Goal: Task Accomplishment & Management: Manage account settings

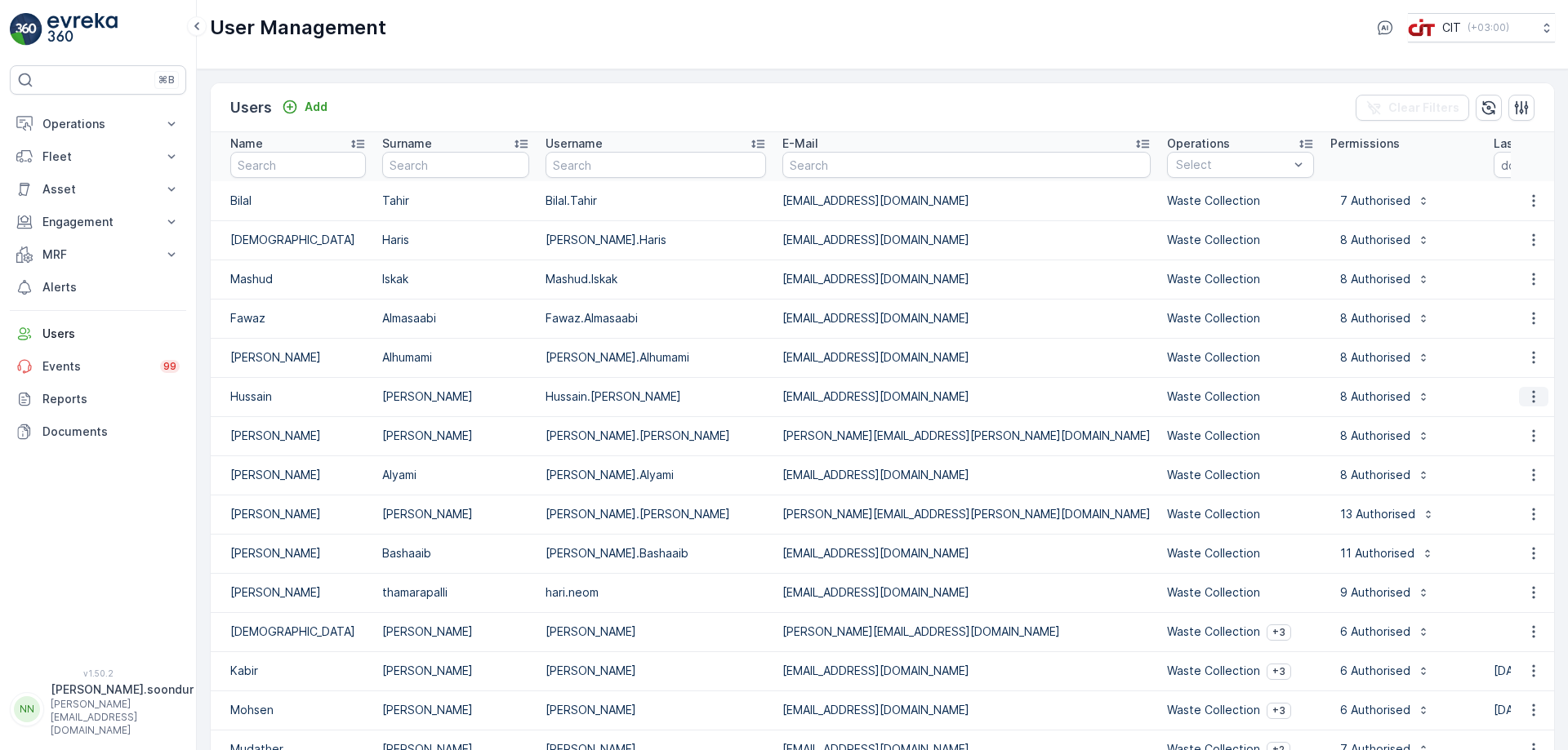
click at [1532, 395] on icon "button" at bounding box center [1534, 397] width 17 height 17
click at [1536, 421] on span "Edit User" at bounding box center [1535, 421] width 50 height 17
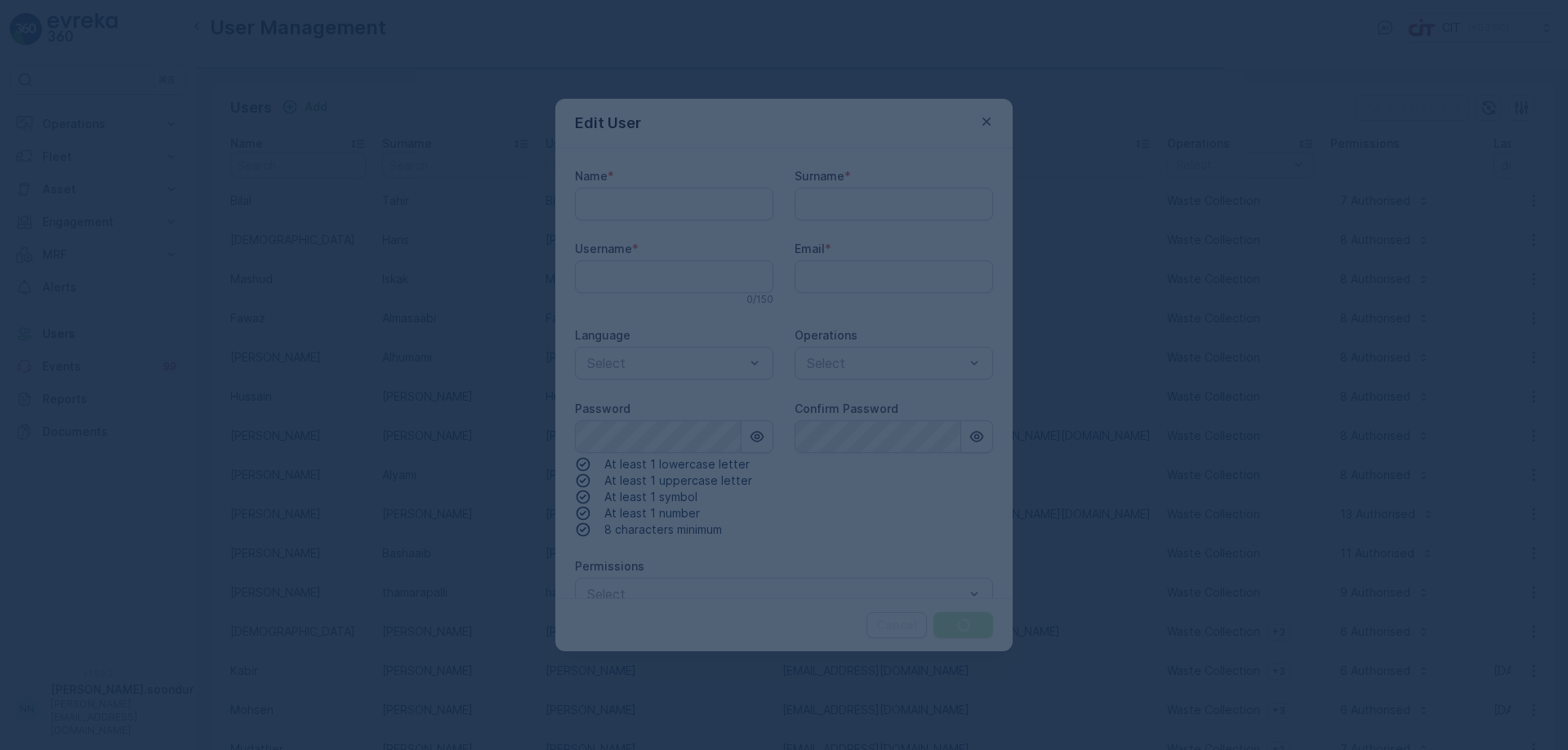
type input "Hussain"
type input "[PERSON_NAME]"
type input "Hussain.[PERSON_NAME]"
type input "[EMAIL_ADDRESS][DOMAIN_NAME]"
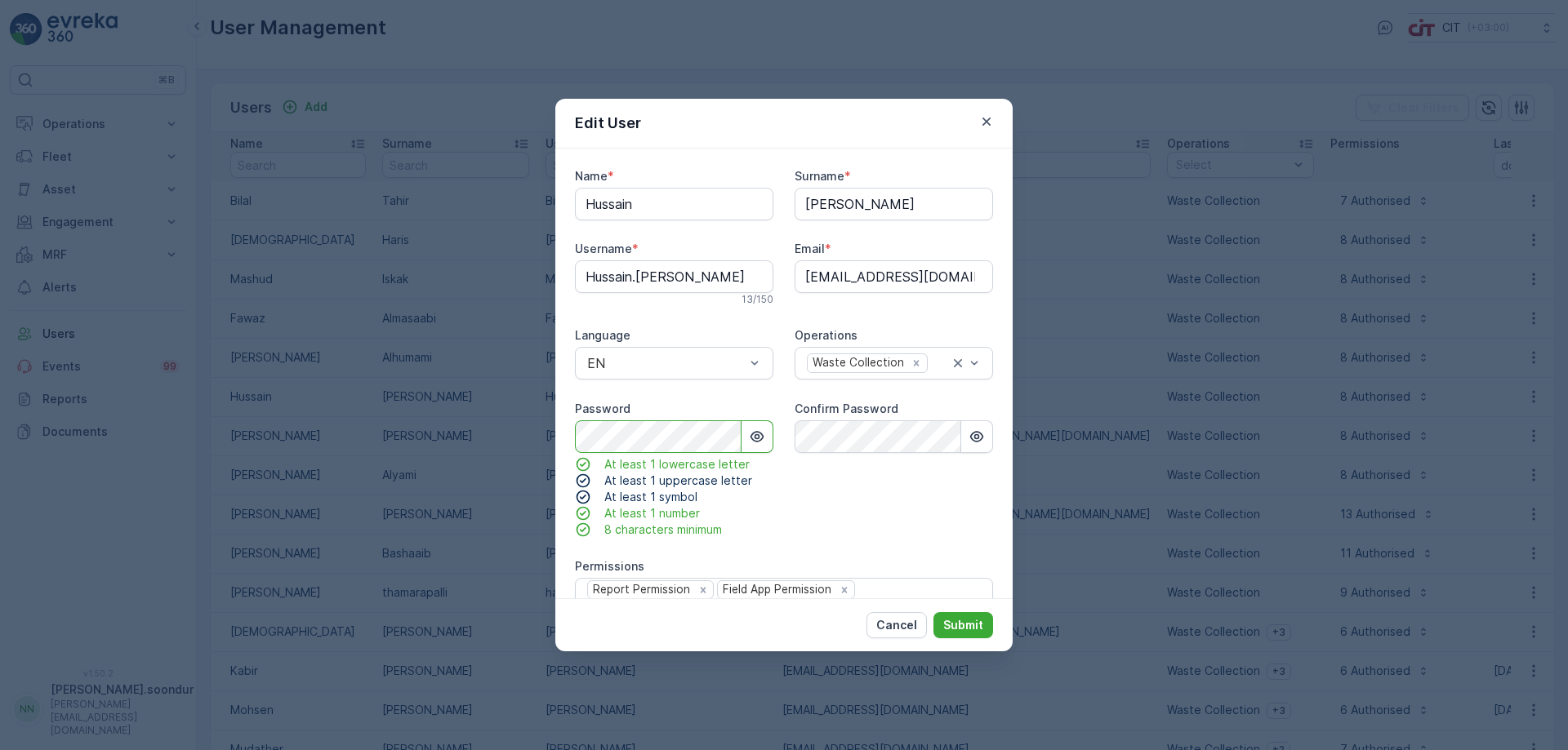
click at [510, 432] on div "Edit User Name * [PERSON_NAME] * [PERSON_NAME] Username * [PERSON_NAME].[PERSON…" at bounding box center [784, 375] width 1568 height 750
click at [747, 436] on div "Name * [PERSON_NAME] * [PERSON_NAME] Username * [PERSON_NAME].[PERSON_NAME] 13 …" at bounding box center [784, 434] width 418 height 532
click at [980, 439] on icon "button" at bounding box center [977, 437] width 17 height 17
click at [755, 436] on icon "button" at bounding box center [758, 437] width 17 height 17
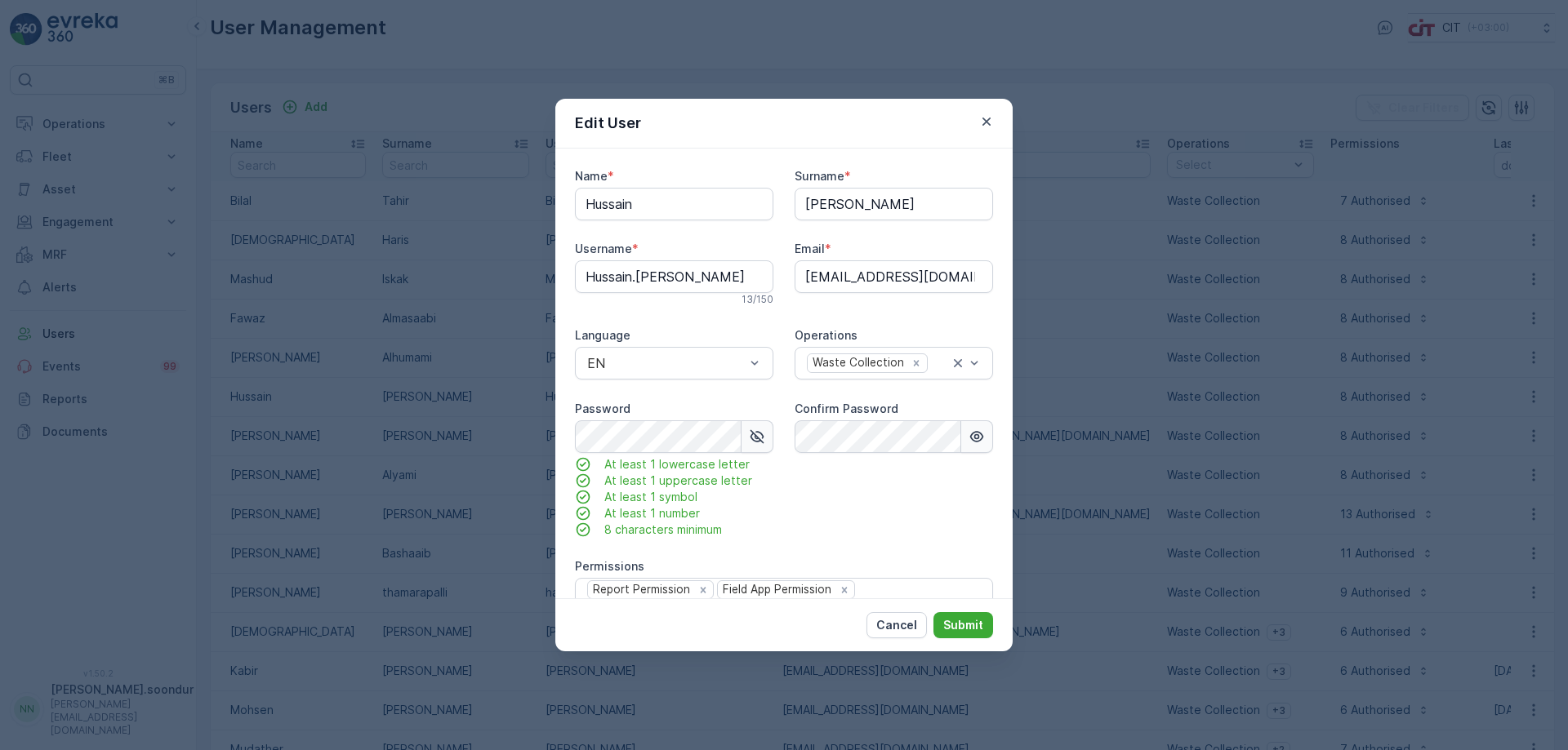
click at [755, 436] on icon "button" at bounding box center [757, 436] width 14 height 14
click at [964, 621] on p "Submit" at bounding box center [963, 626] width 40 height 17
